Goal: Register for event/course

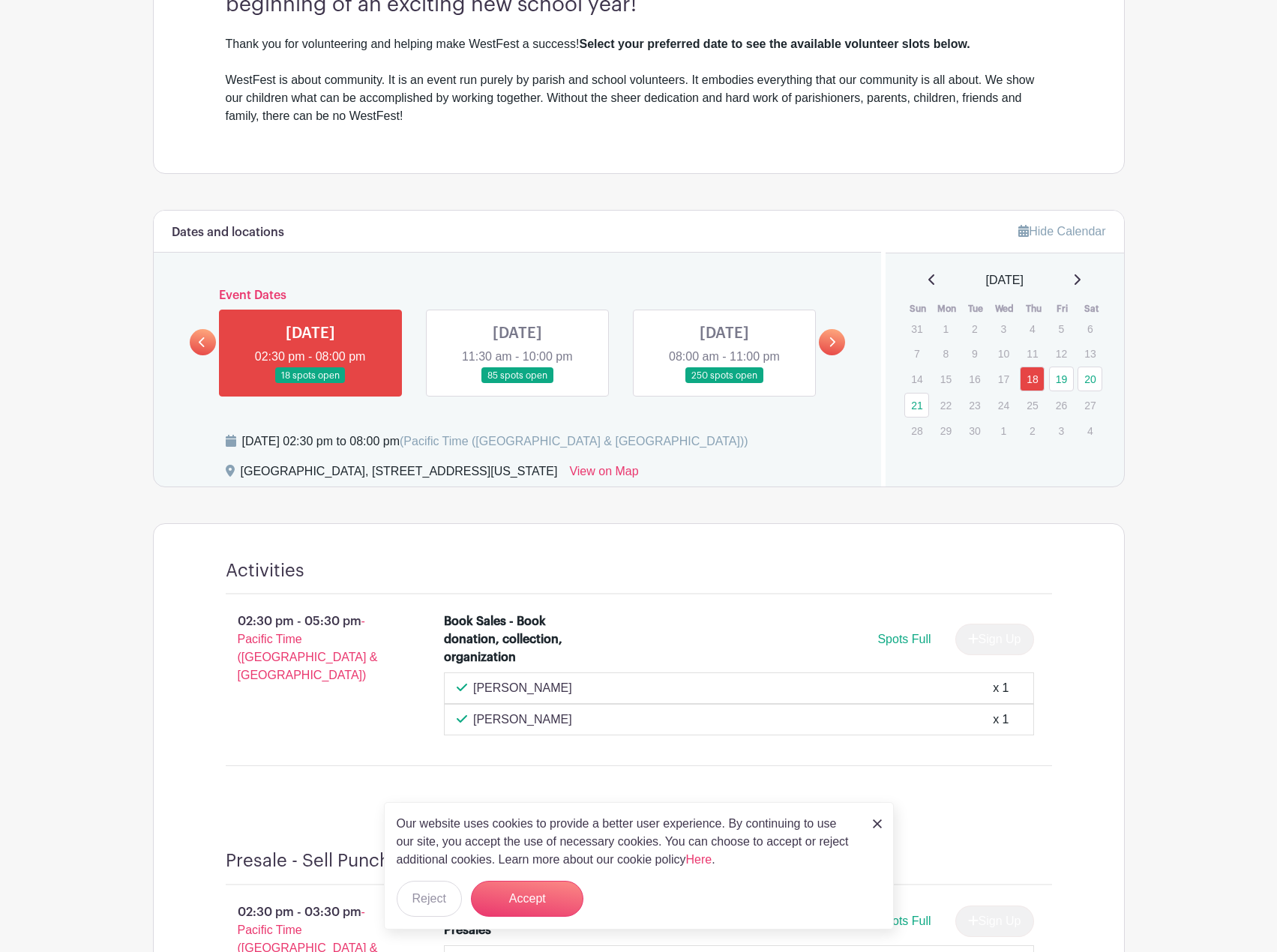
scroll to position [525, 0]
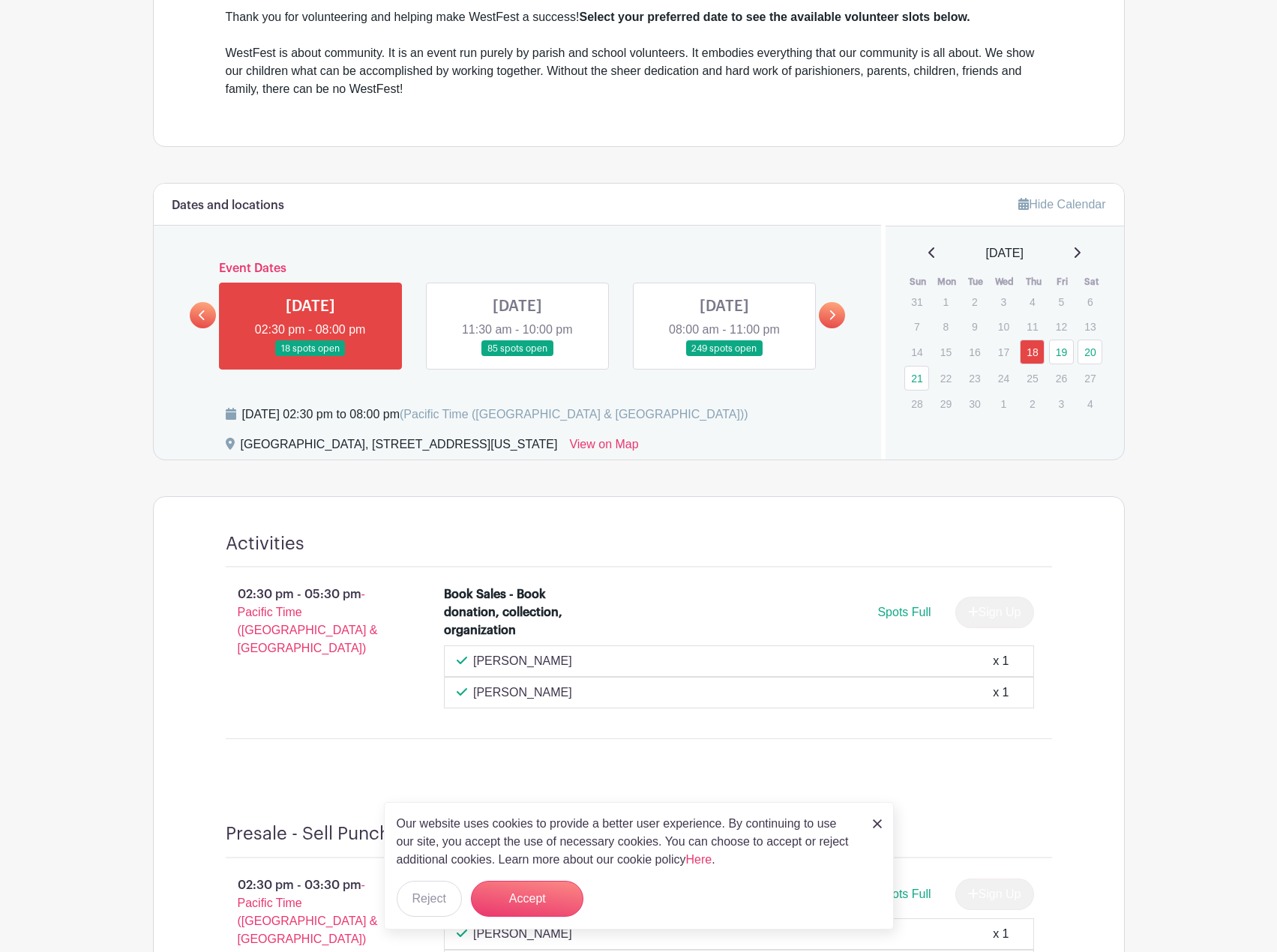
click at [310, 357] on link at bounding box center [310, 357] width 0 height 0
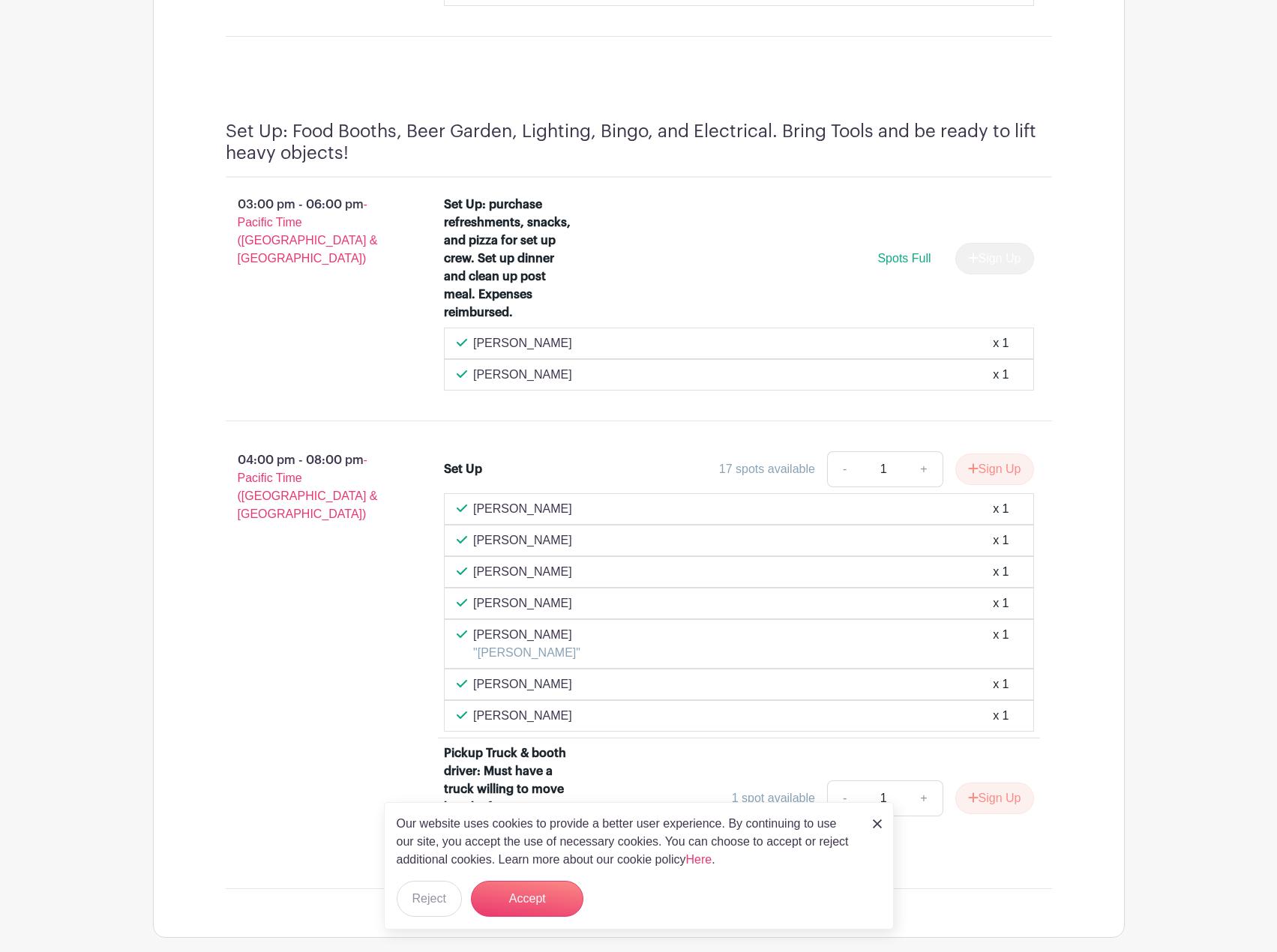
scroll to position [1579, 0]
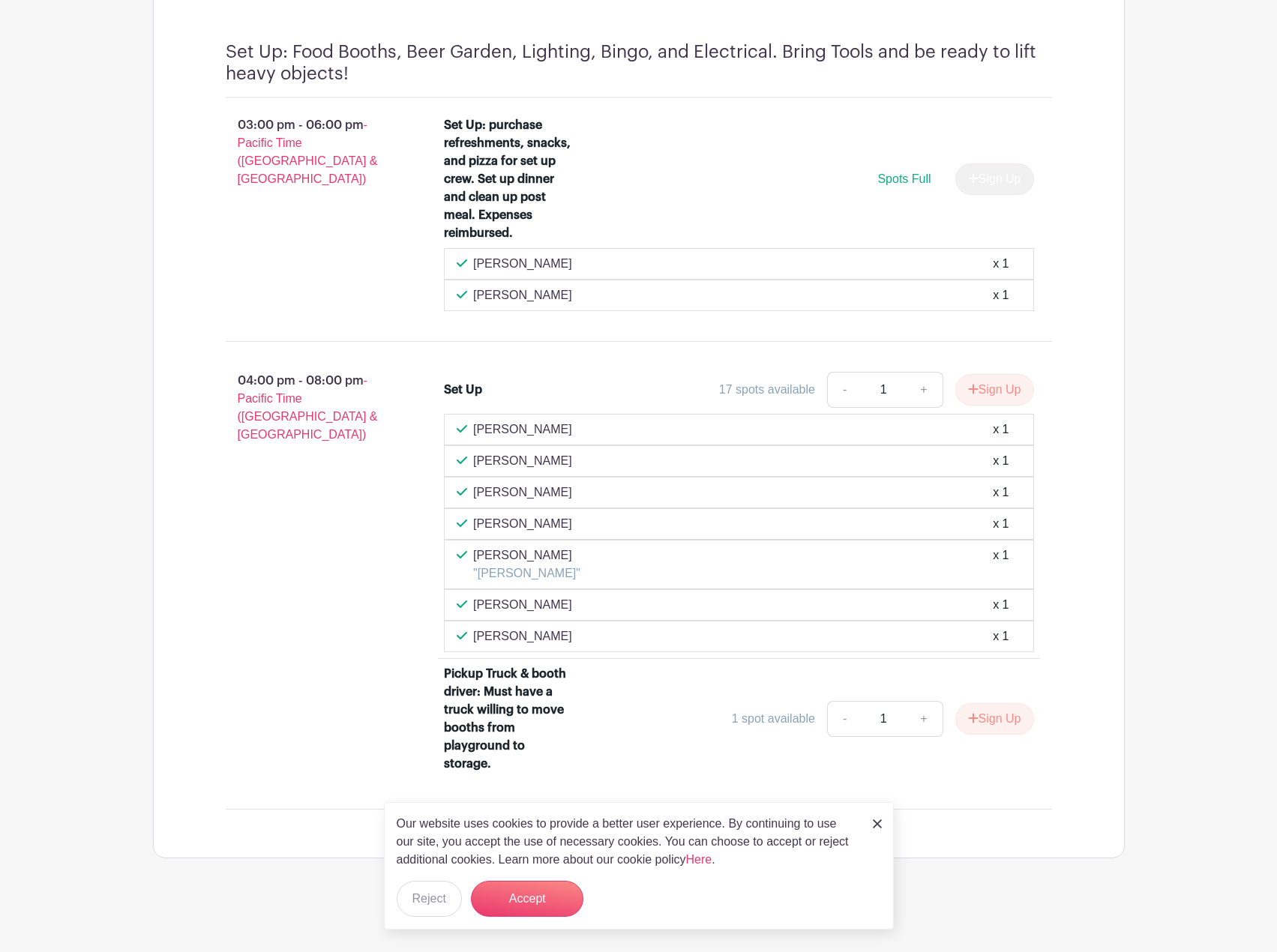
click at [771, 389] on div "17 spots available" at bounding box center [767, 390] width 96 height 18
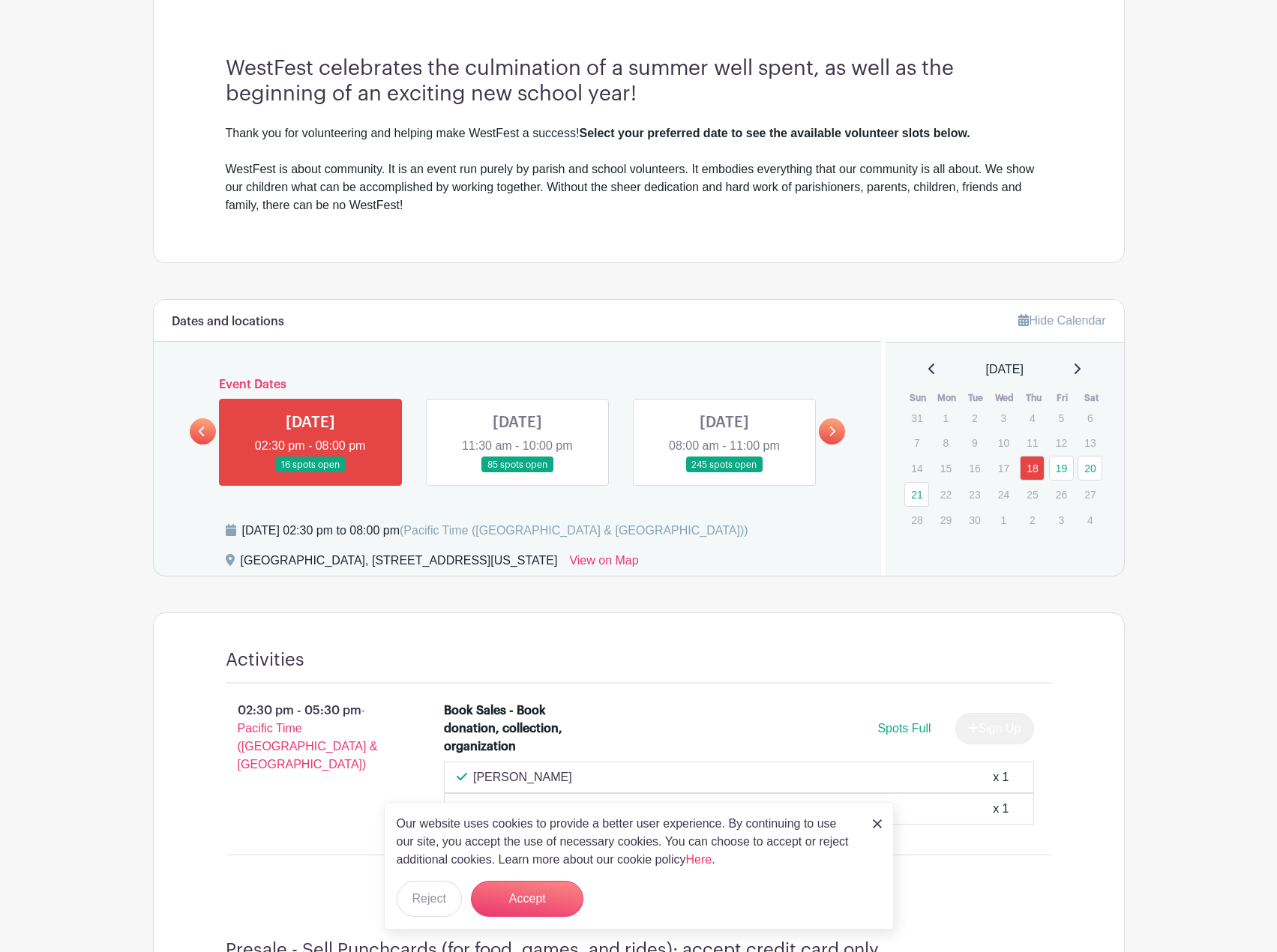
scroll to position [450, 0]
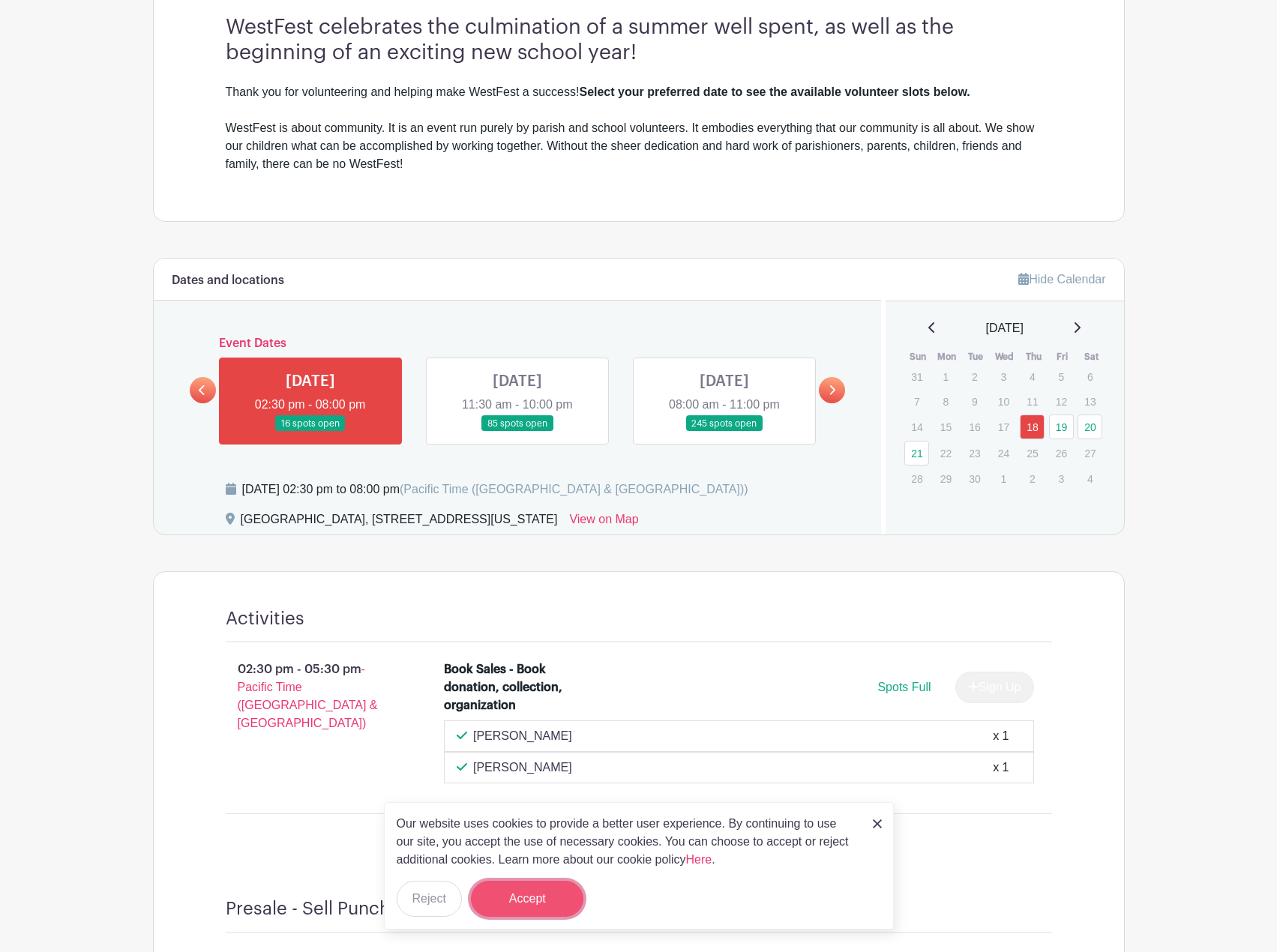
click at [527, 898] on button "Accept" at bounding box center [527, 898] width 113 height 36
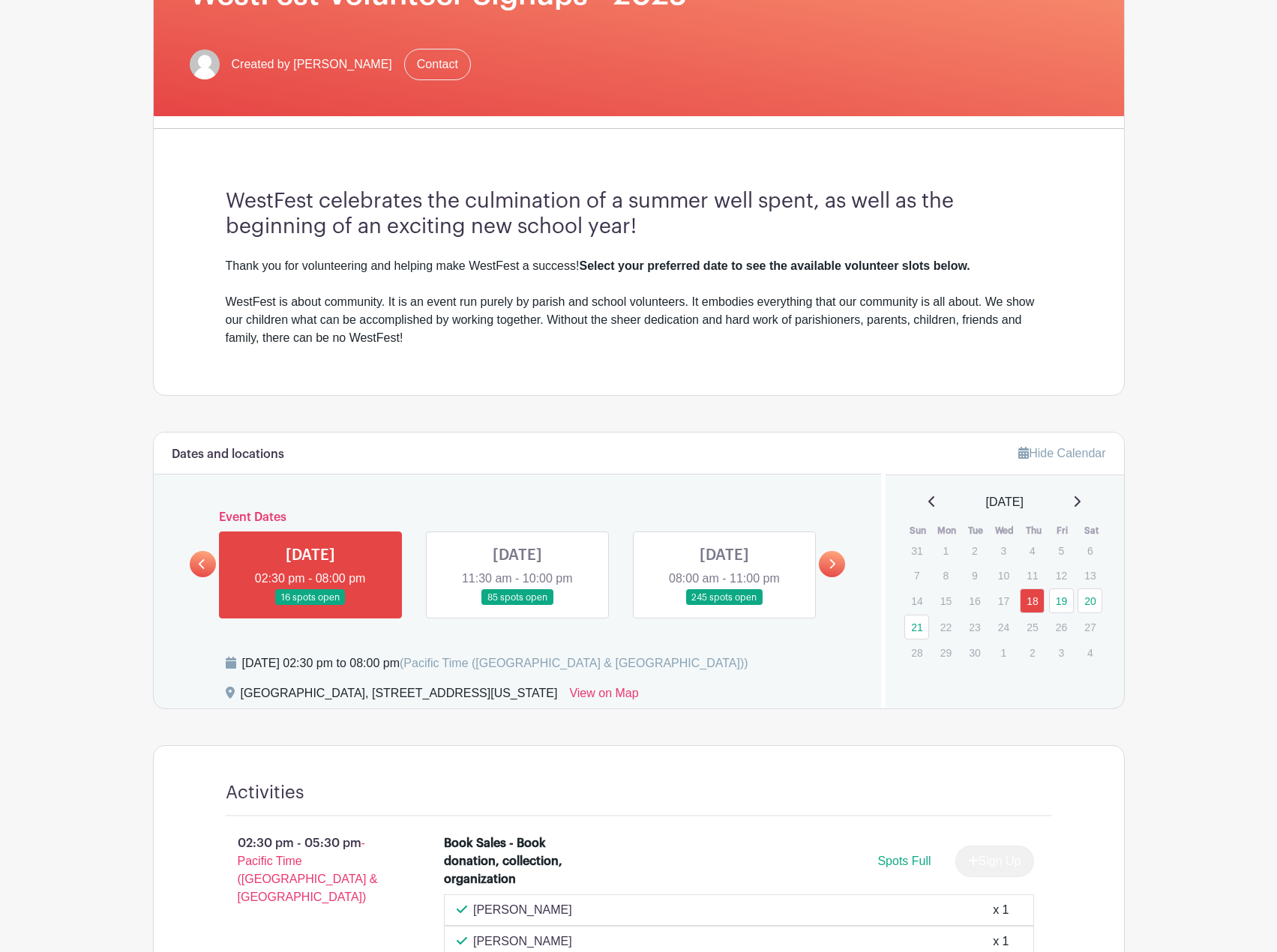
scroll to position [69, 0]
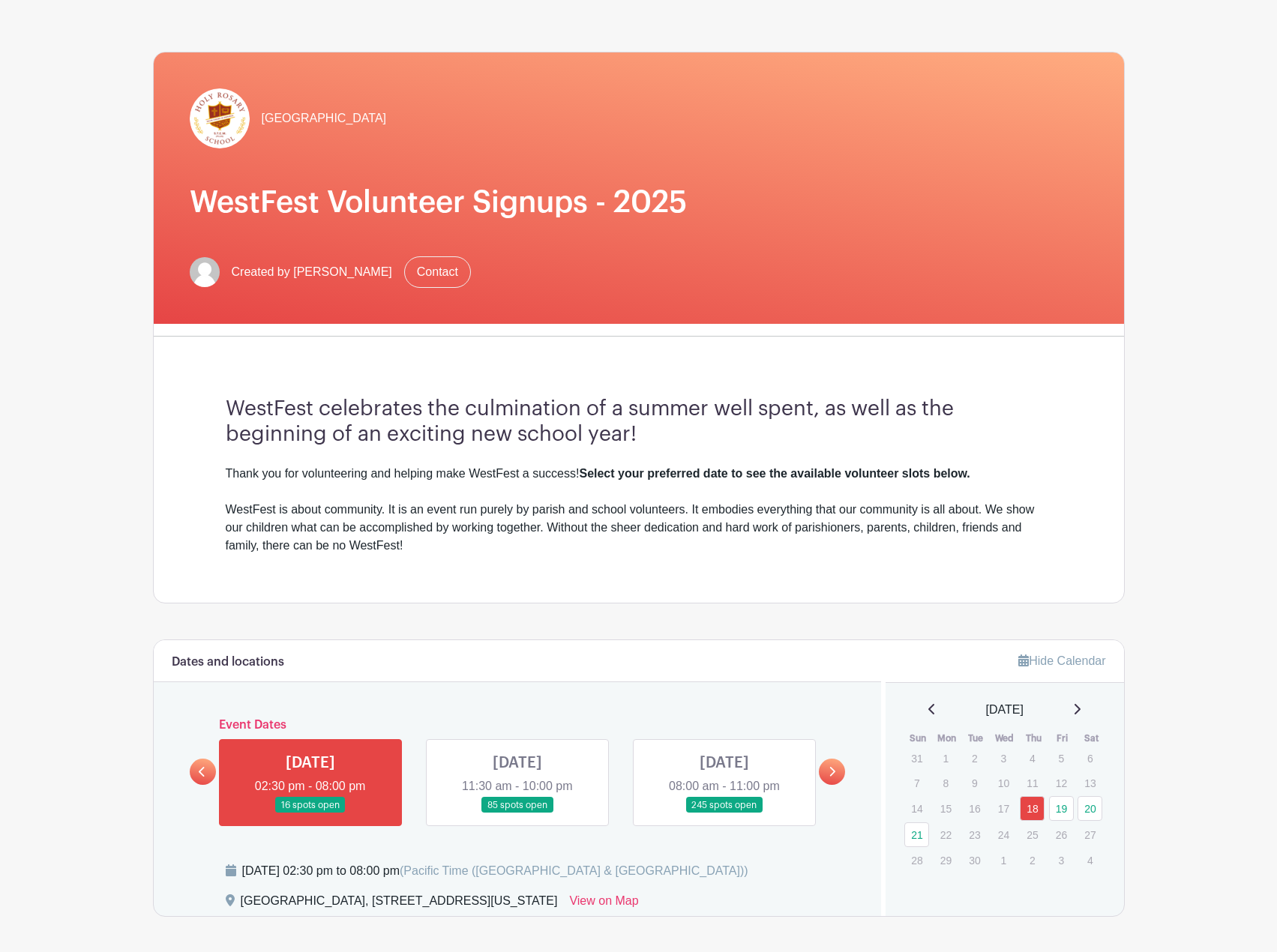
click at [517, 814] on link at bounding box center [517, 814] width 0 height 0
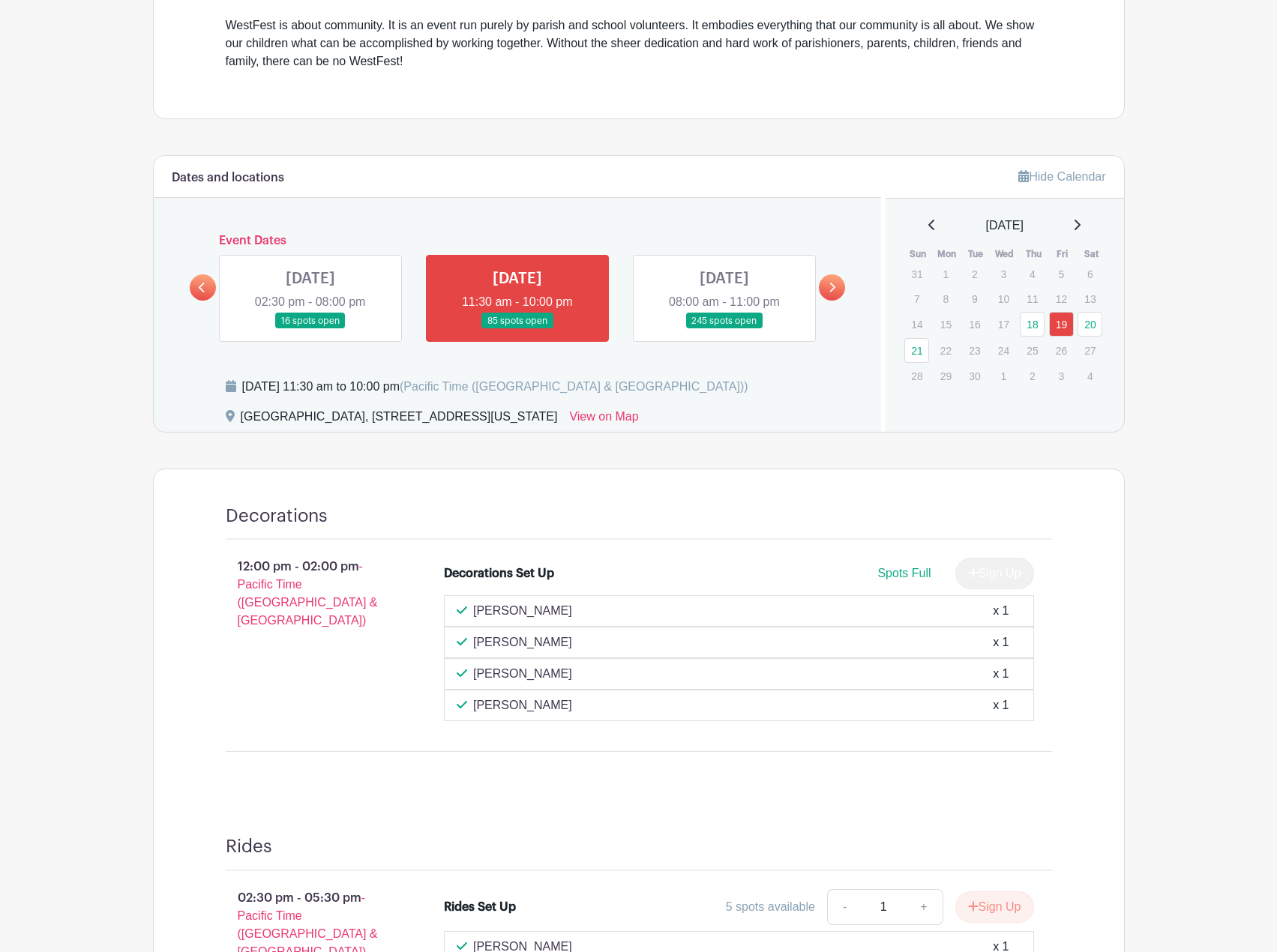
scroll to position [563, 0]
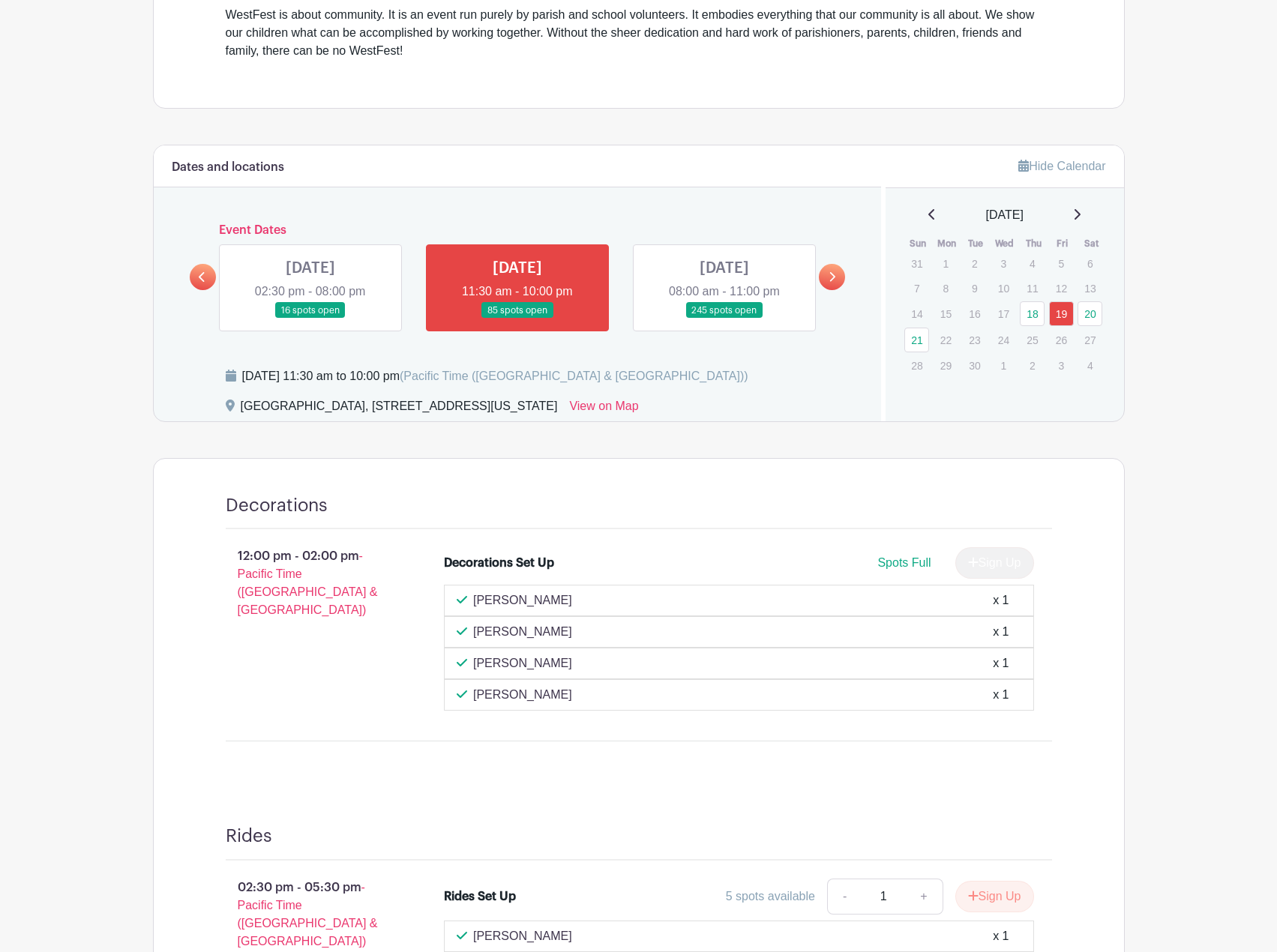
click at [310, 319] on link at bounding box center [310, 319] width 0 height 0
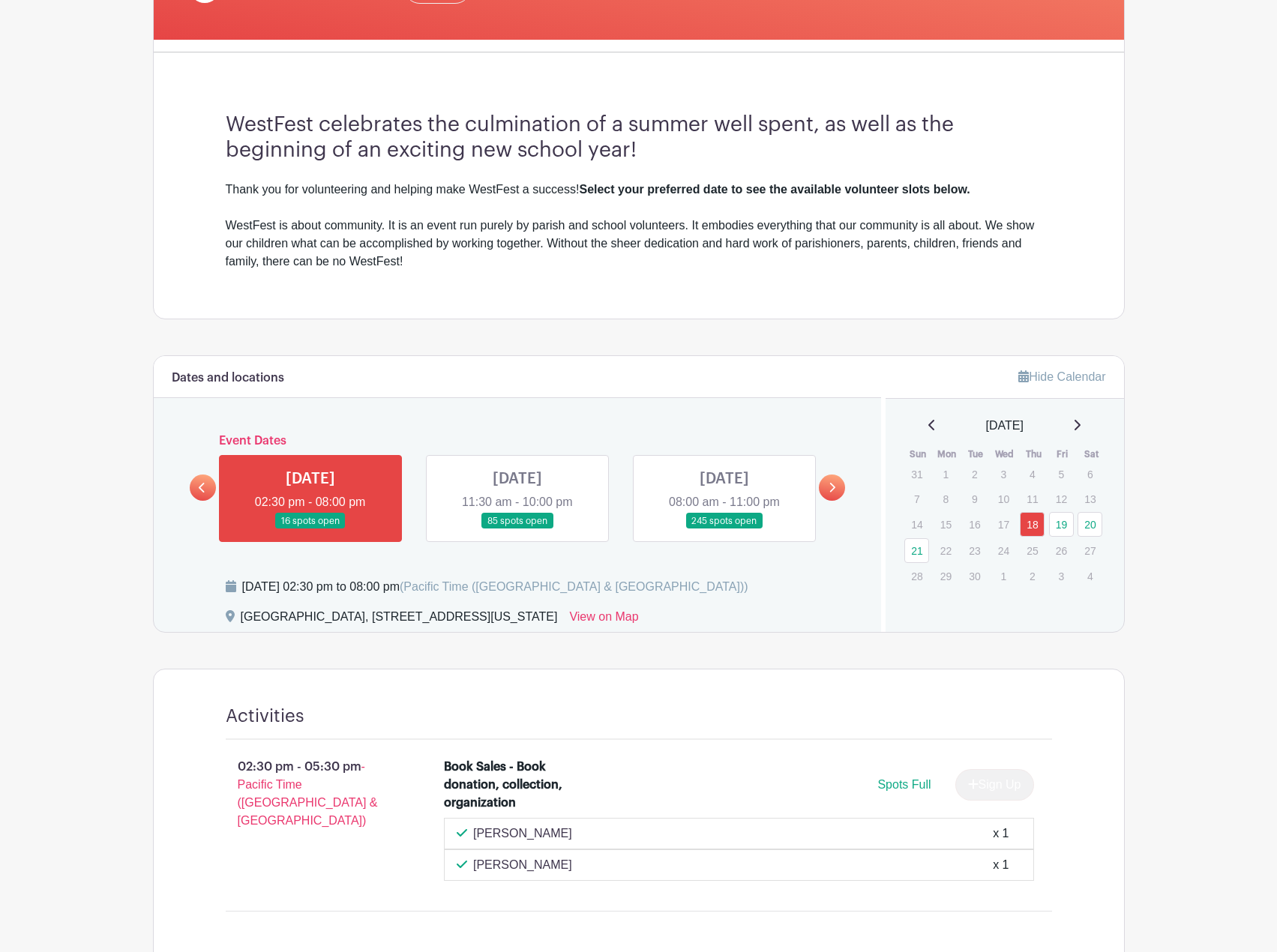
scroll to position [218, 0]
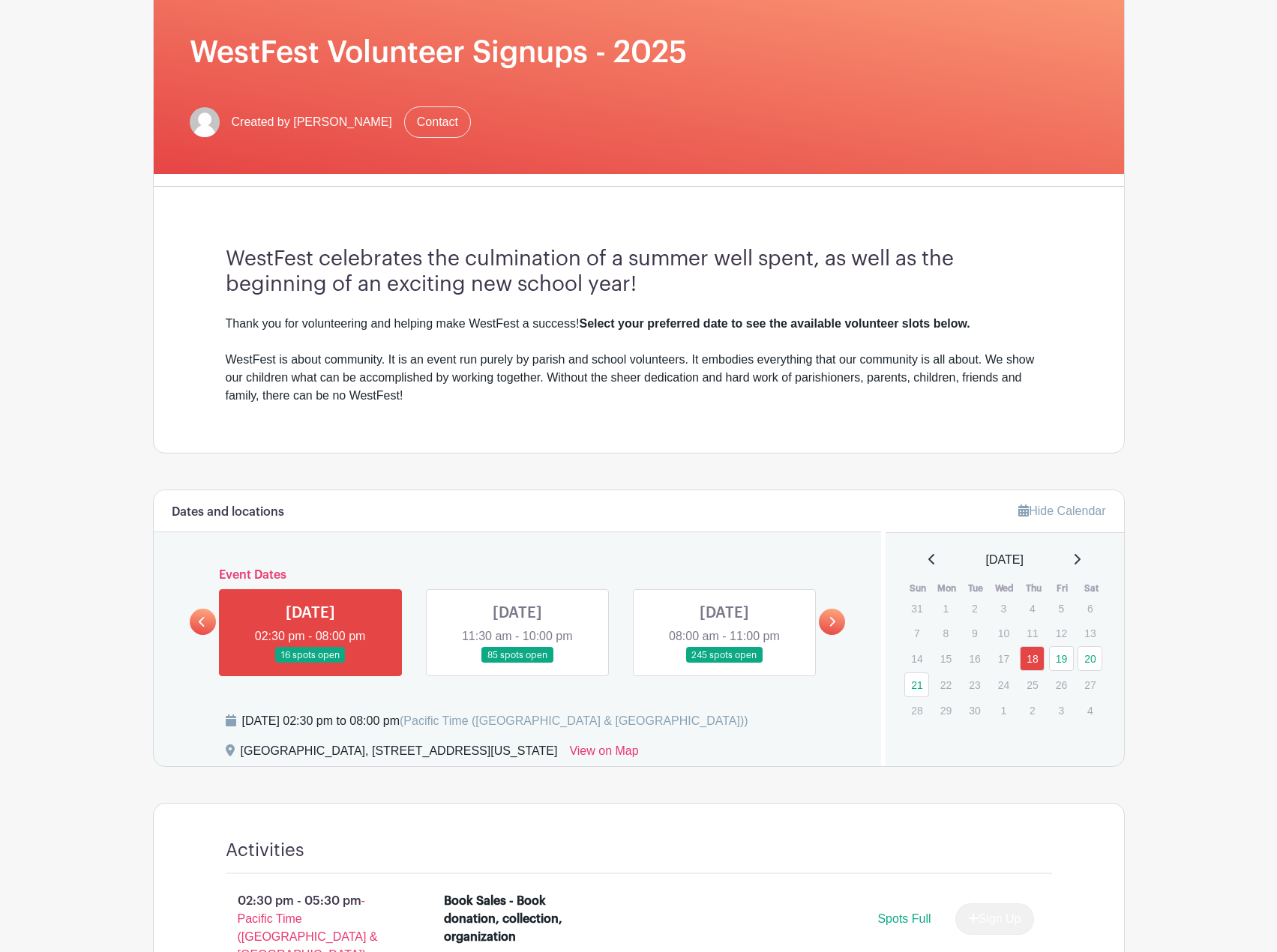
click at [517, 663] on link at bounding box center [517, 663] width 0 height 0
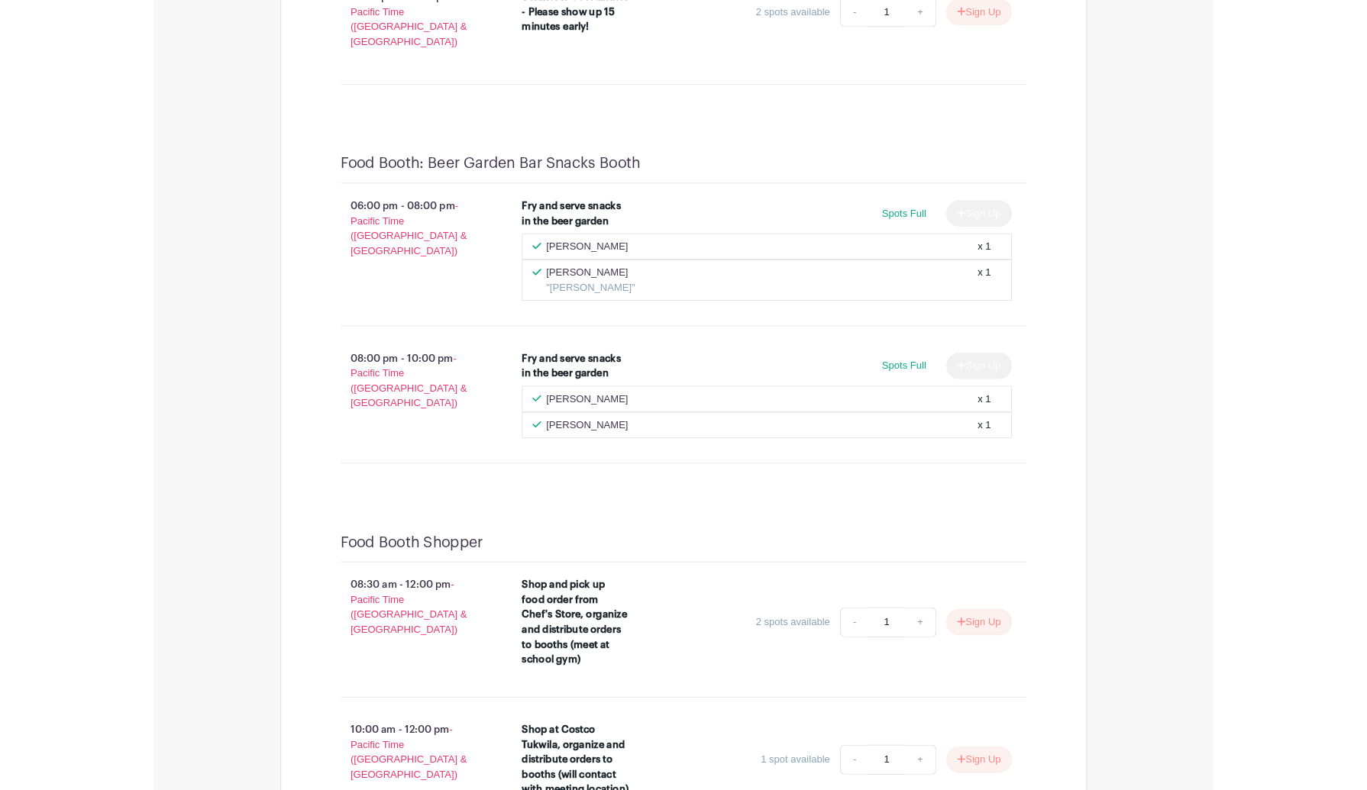
scroll to position [12122, 0]
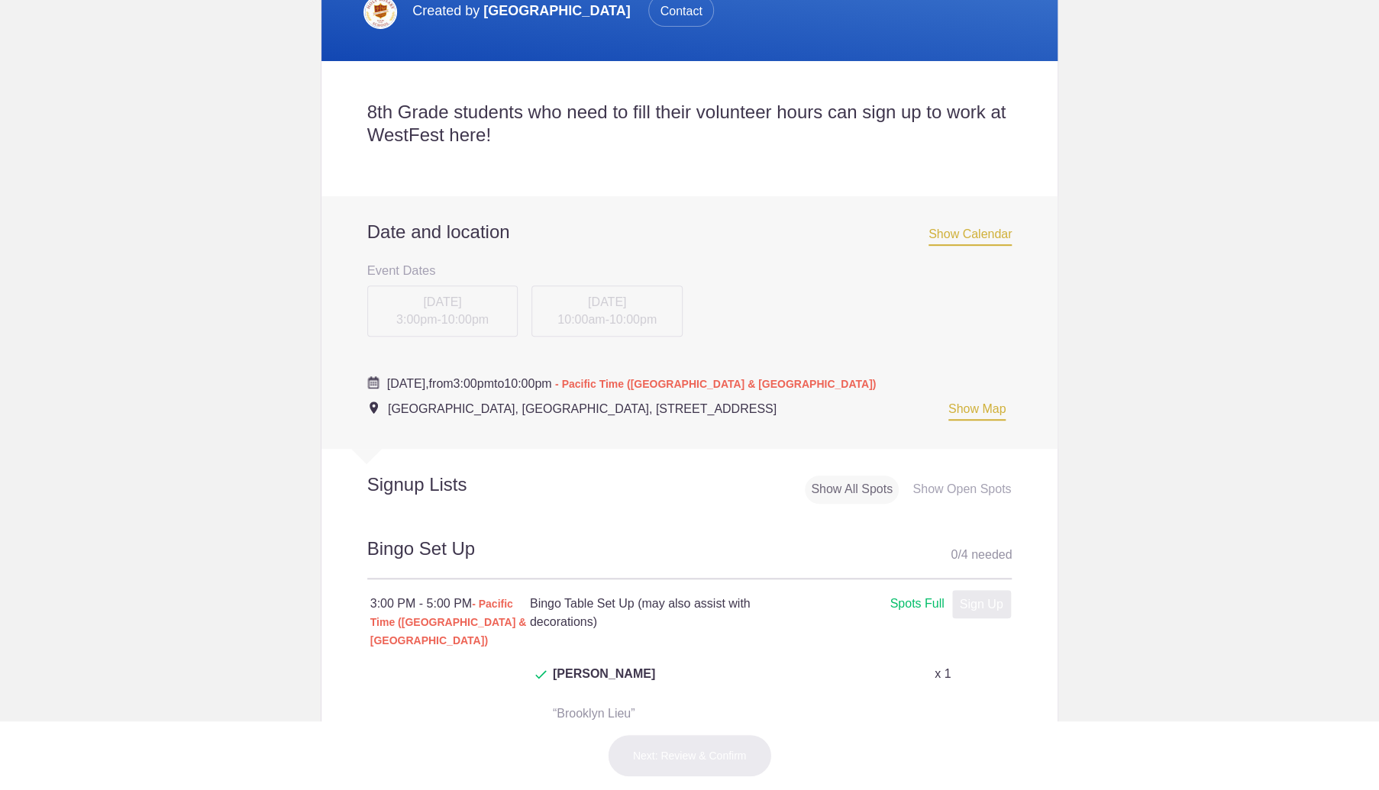
scroll to position [386, 0]
